Goal: Use online tool/utility: Utilize a website feature to perform a specific function

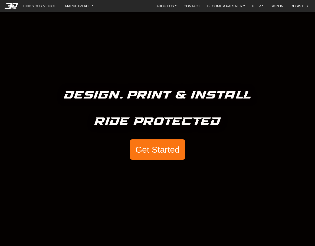
click at [151, 152] on button "Get Started" at bounding box center [157, 150] width 55 height 21
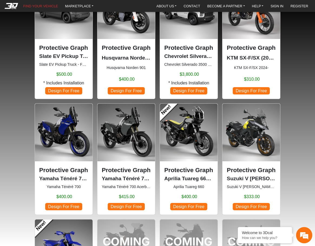
scroll to position [325, 0]
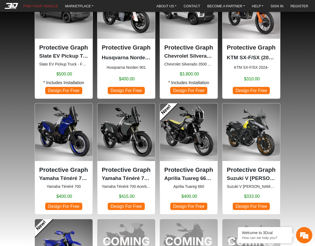
click at [185, 204] on span "Design For Free" at bounding box center [188, 206] width 37 height 7
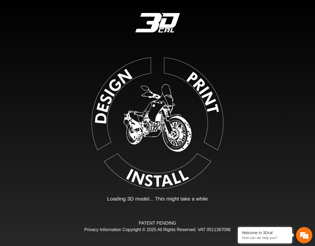
type input "*"
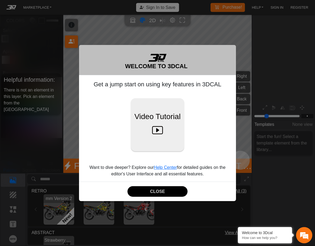
scroll to position [57, 71]
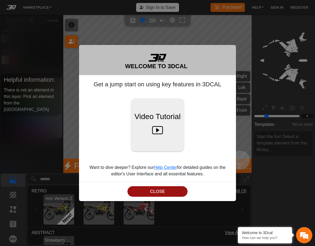
click at [156, 190] on button "CLOSE" at bounding box center [158, 191] width 60 height 11
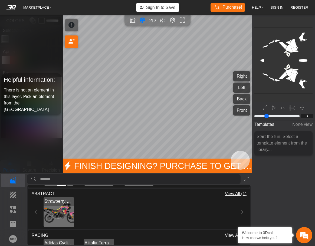
scroll to position [66, 0]
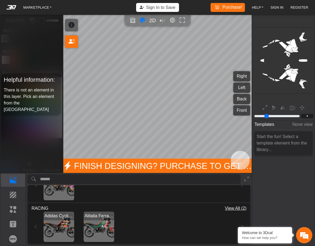
click at [99, 227] on img "View Alitalia Ferrari Inspo" at bounding box center [99, 227] width 31 height 31
